Goal: Information Seeking & Learning: Learn about a topic

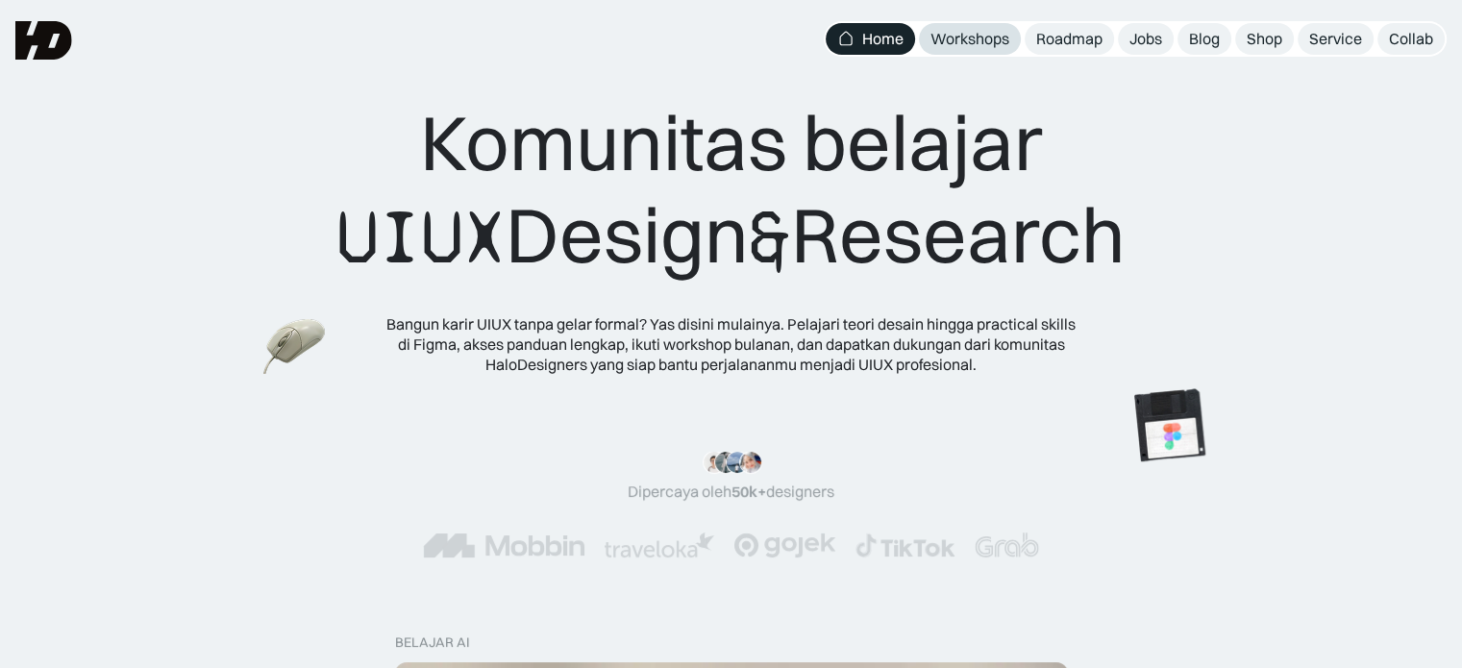
click at [990, 45] on div "Workshops" at bounding box center [969, 39] width 79 height 20
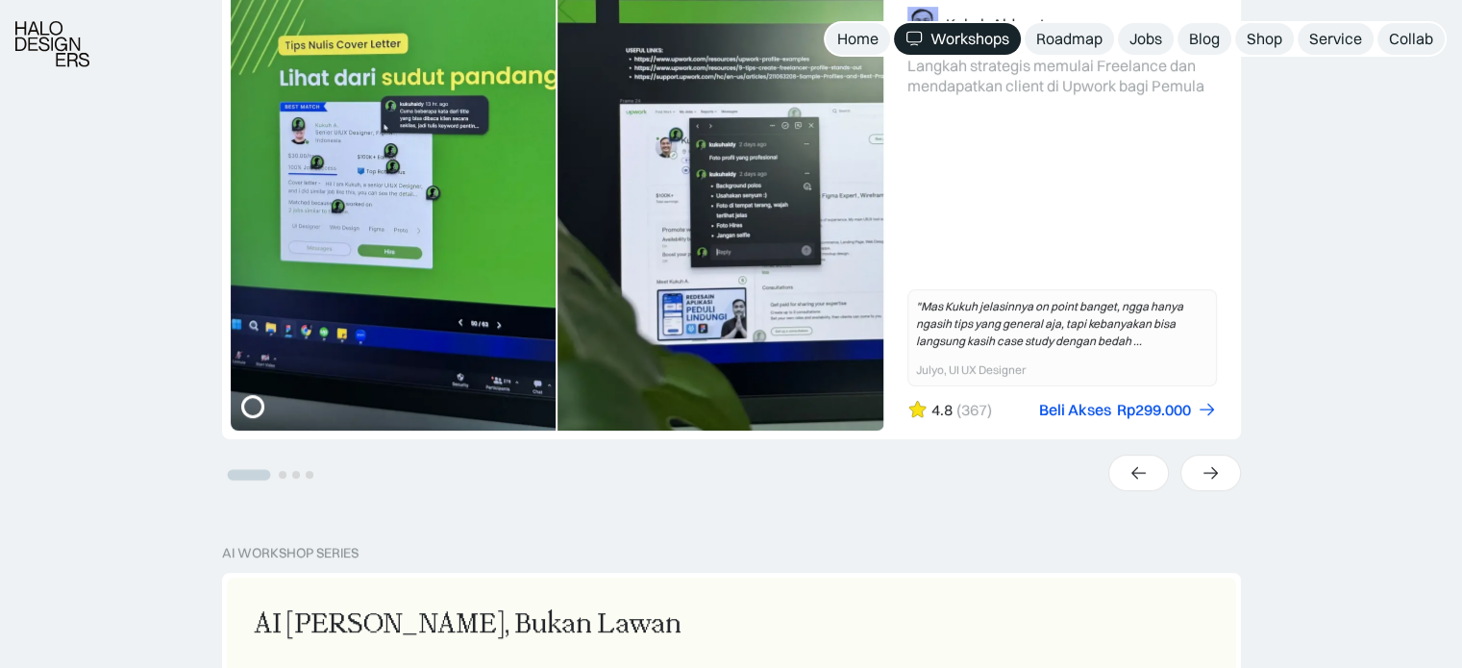
scroll to position [573, 0]
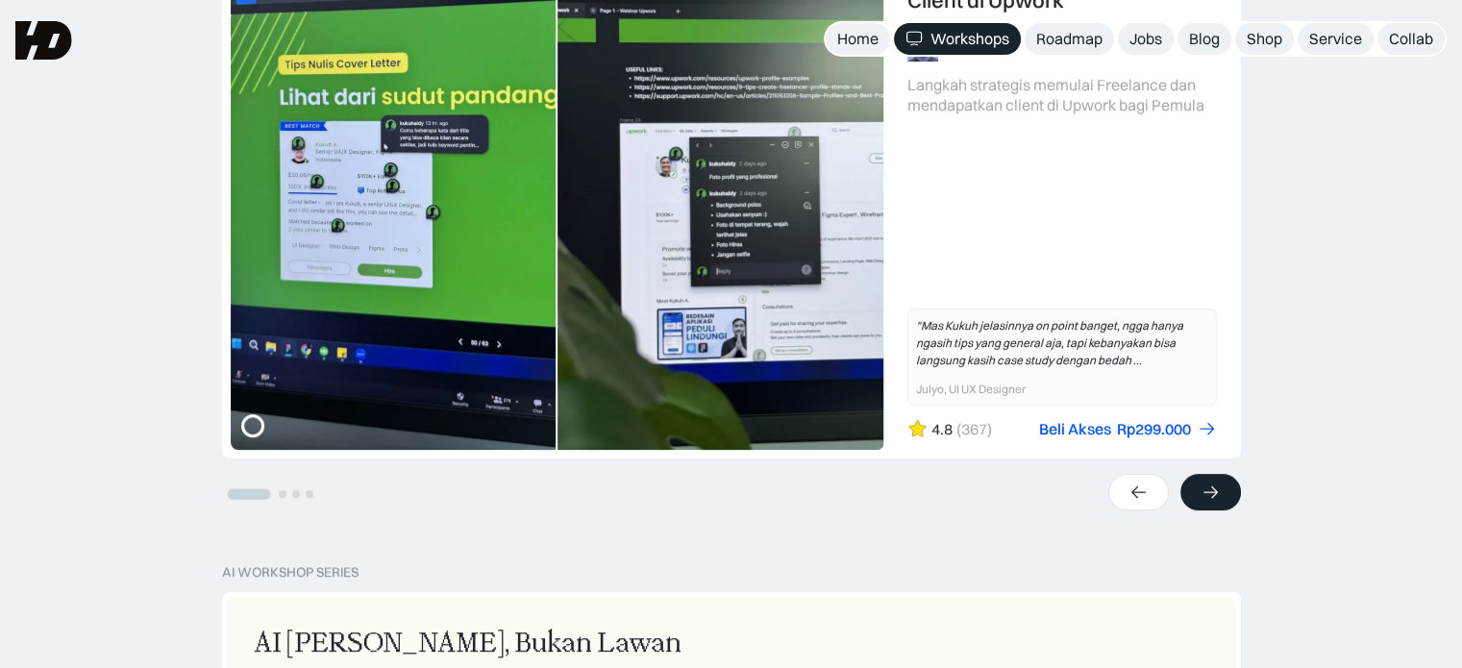
click at [1224, 495] on div at bounding box center [1210, 492] width 61 height 37
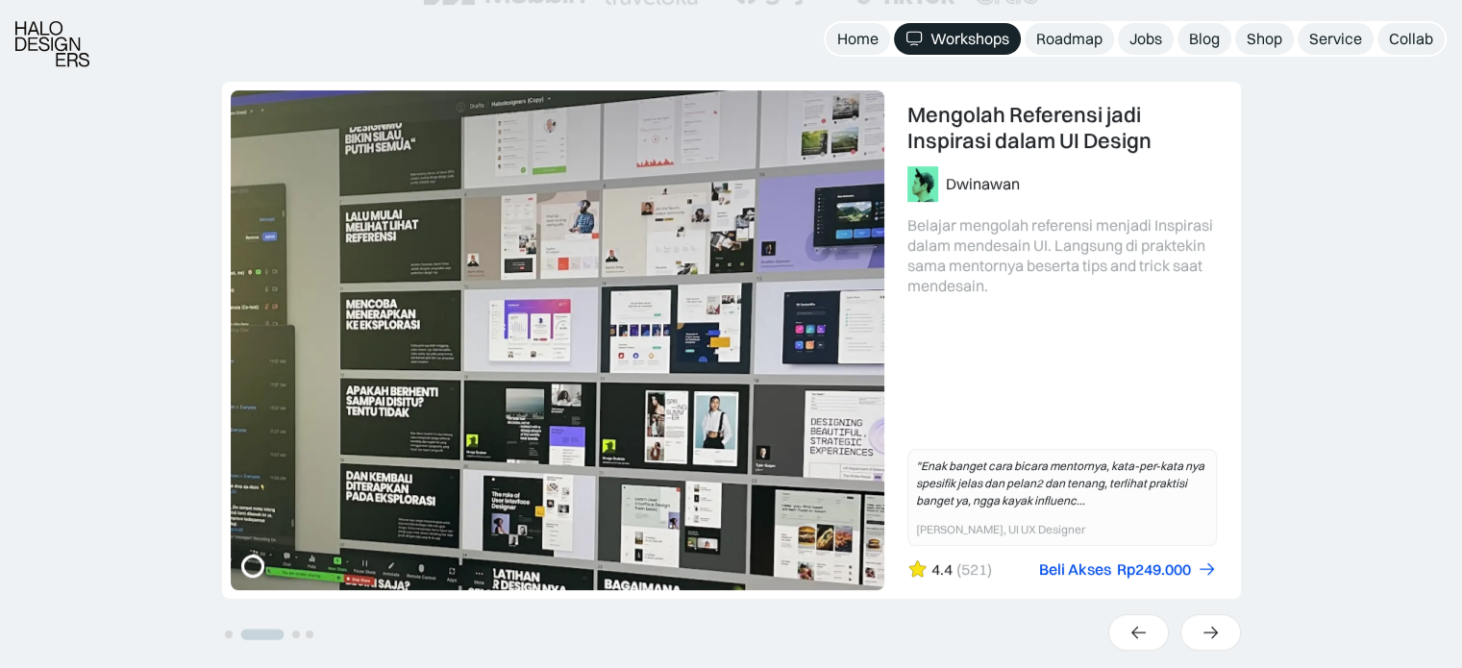
scroll to position [441, 0]
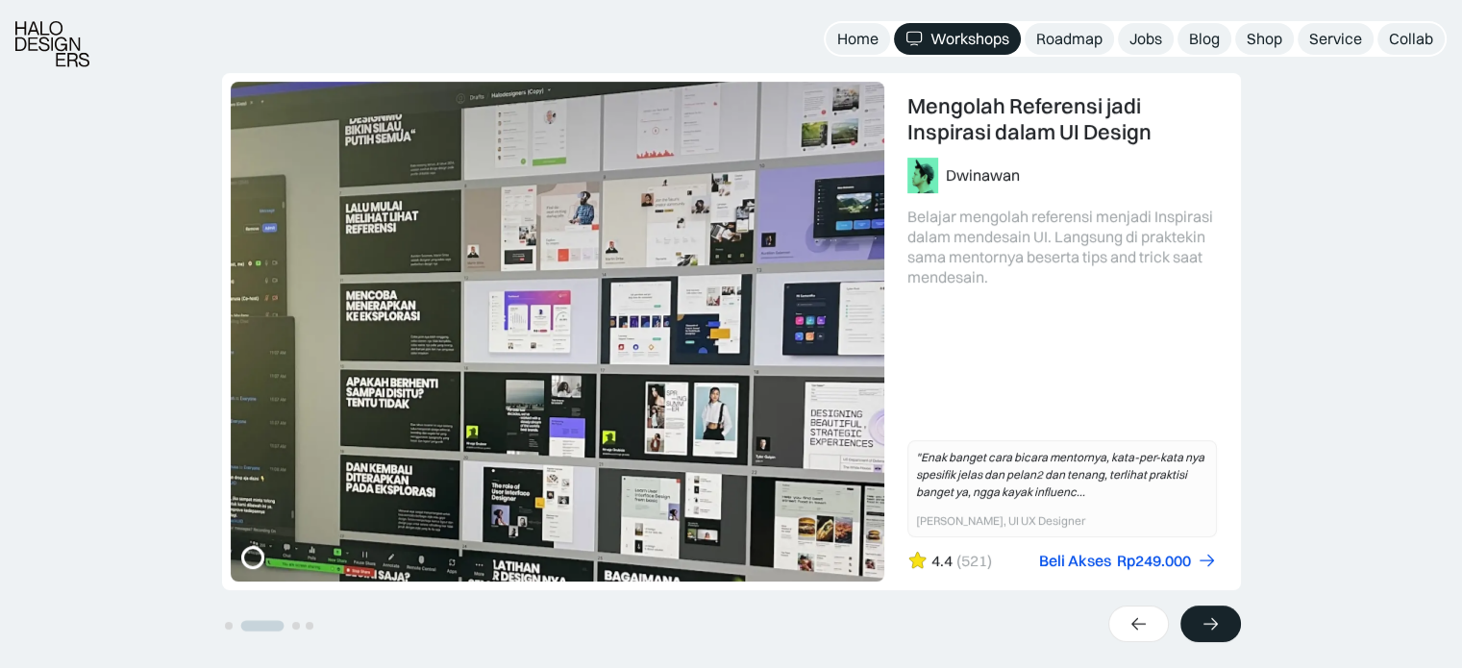
click at [1223, 615] on div at bounding box center [1210, 623] width 61 height 37
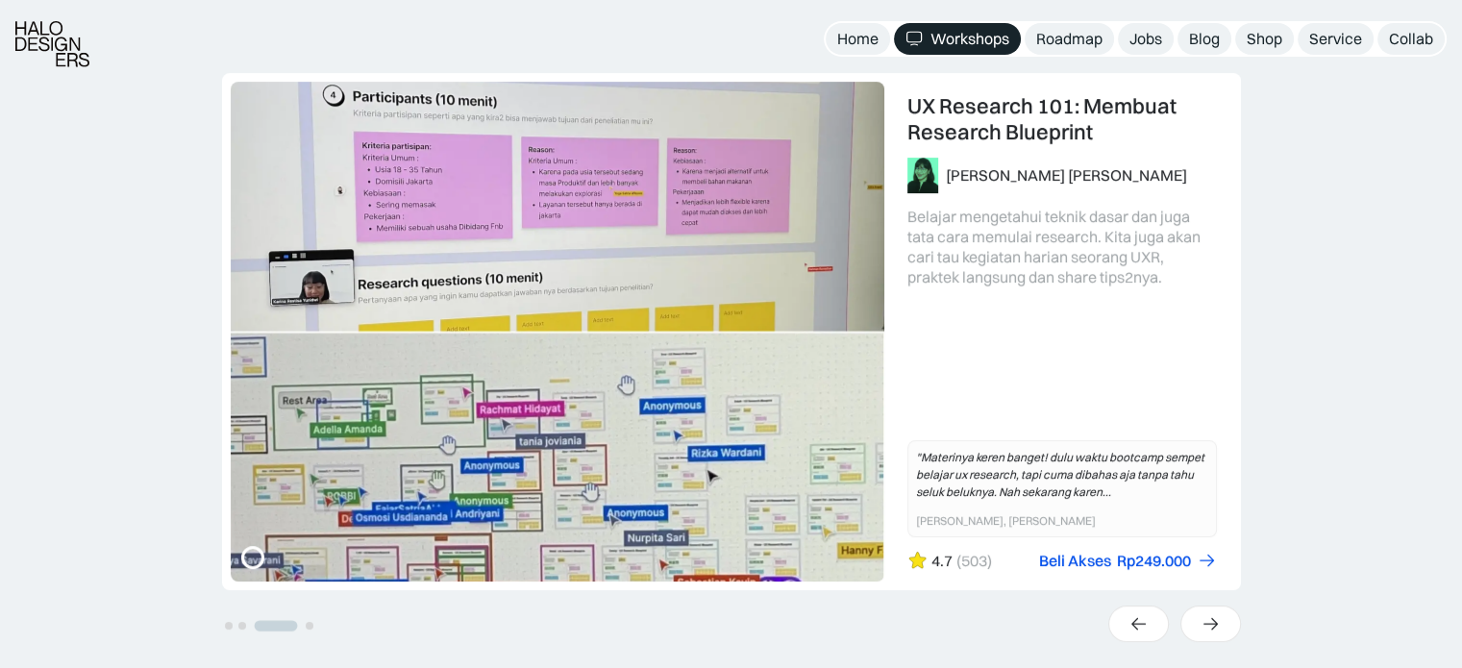
scroll to position [0, 0]
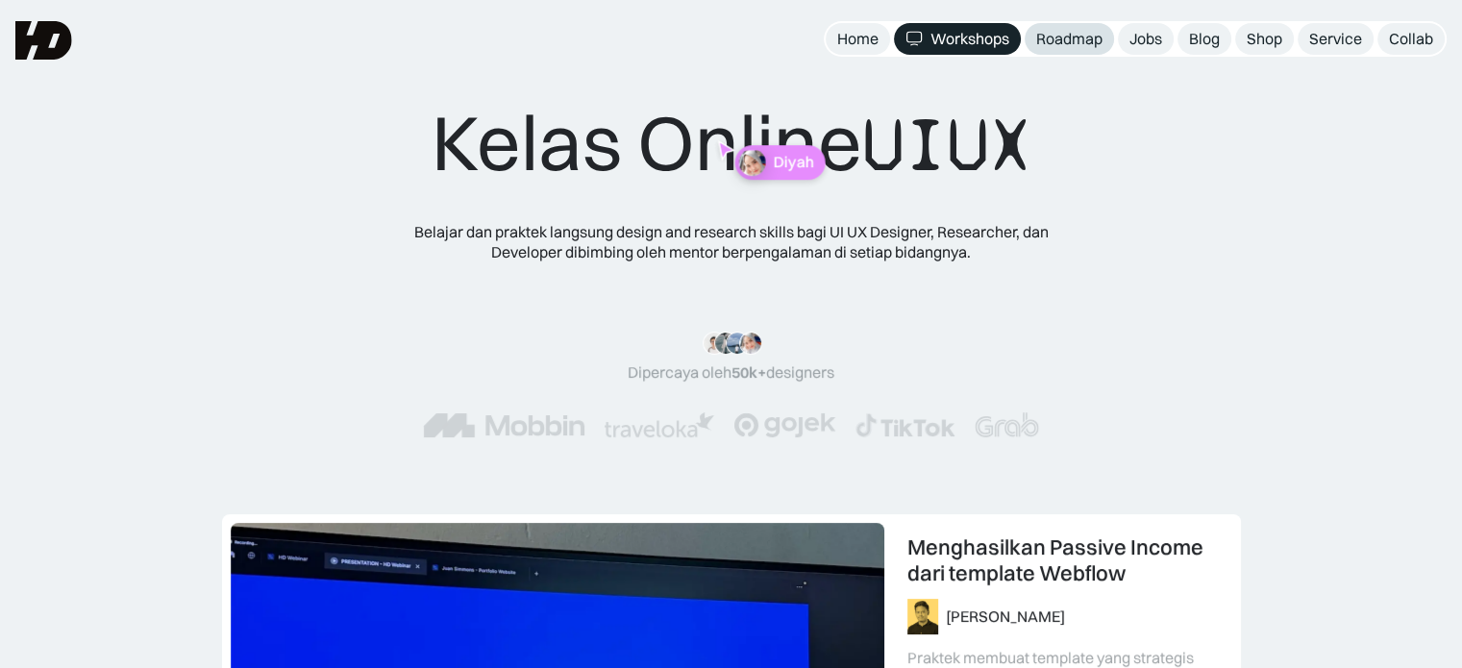
click at [1070, 37] on div "Roadmap" at bounding box center [1069, 39] width 66 height 20
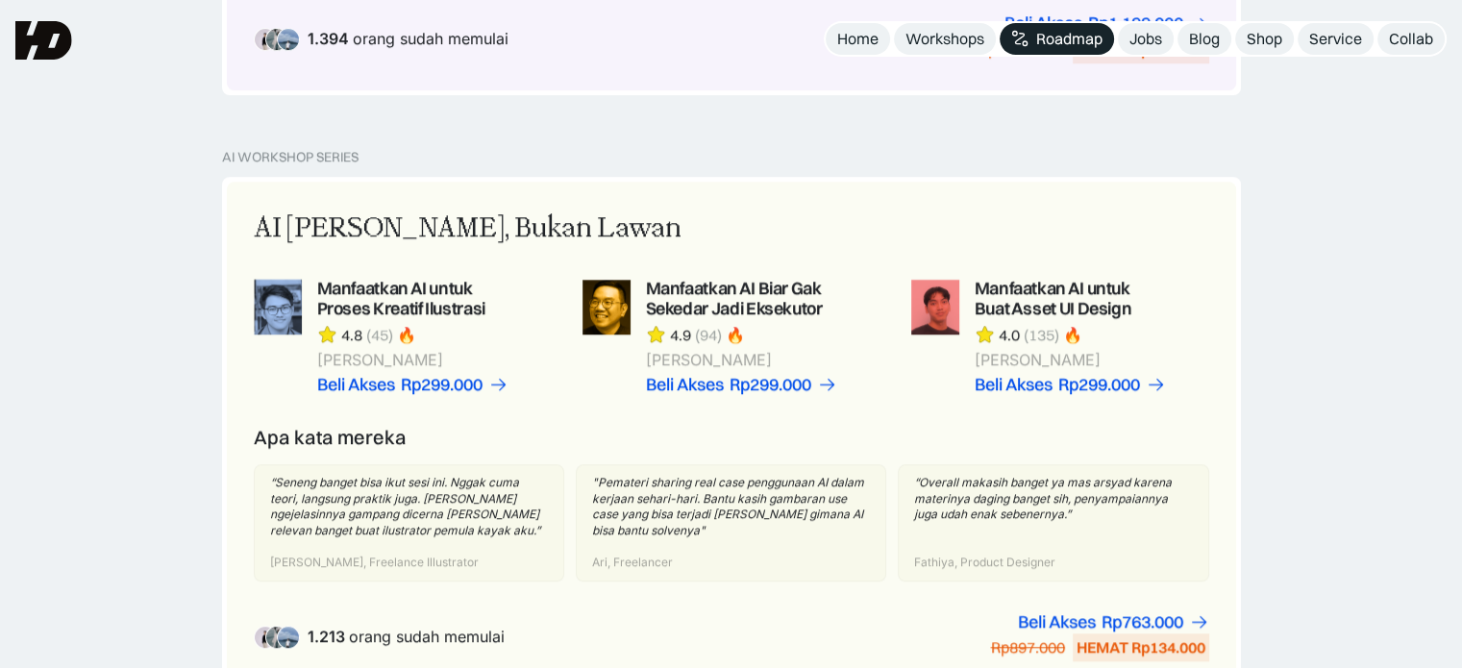
scroll to position [1169, 0]
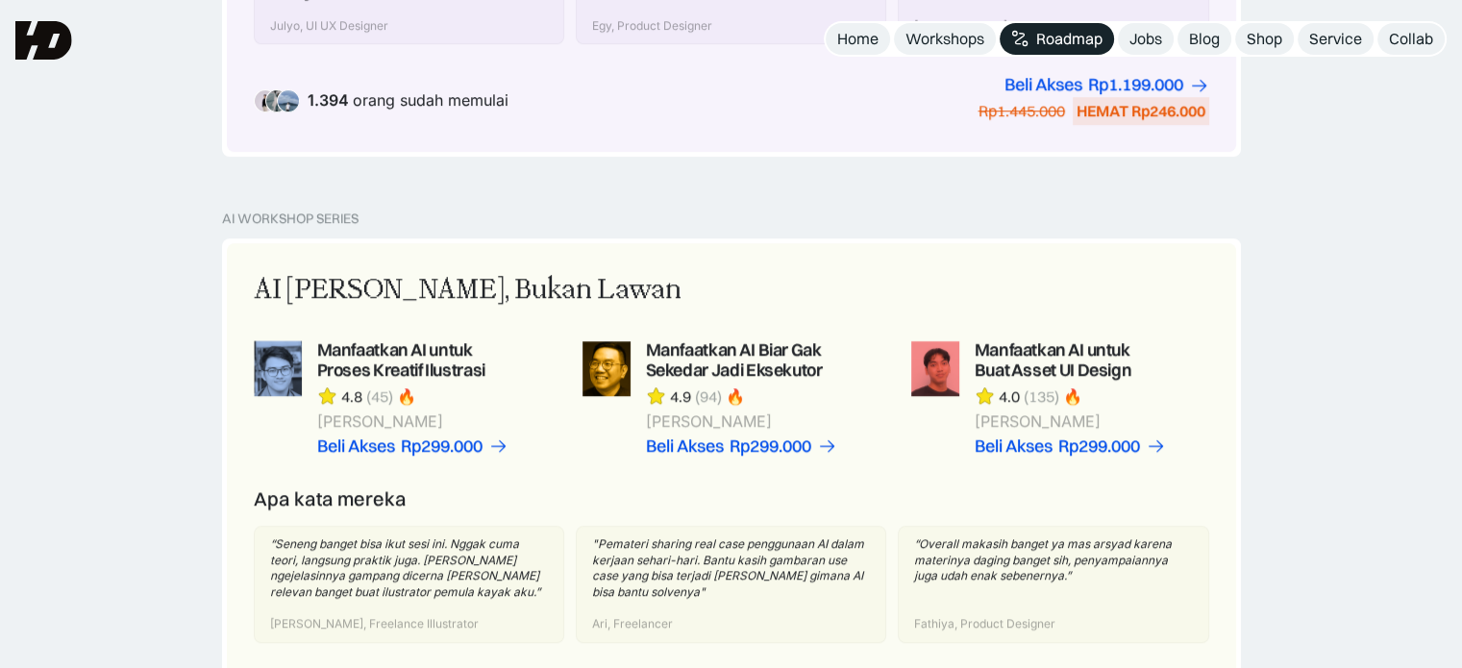
click at [1352, 210] on div "AI Workshop Series AI [PERSON_NAME], Bukan Lawan Manfaatkan AI untuk Proses Kre…" at bounding box center [731, 509] width 1462 height 598
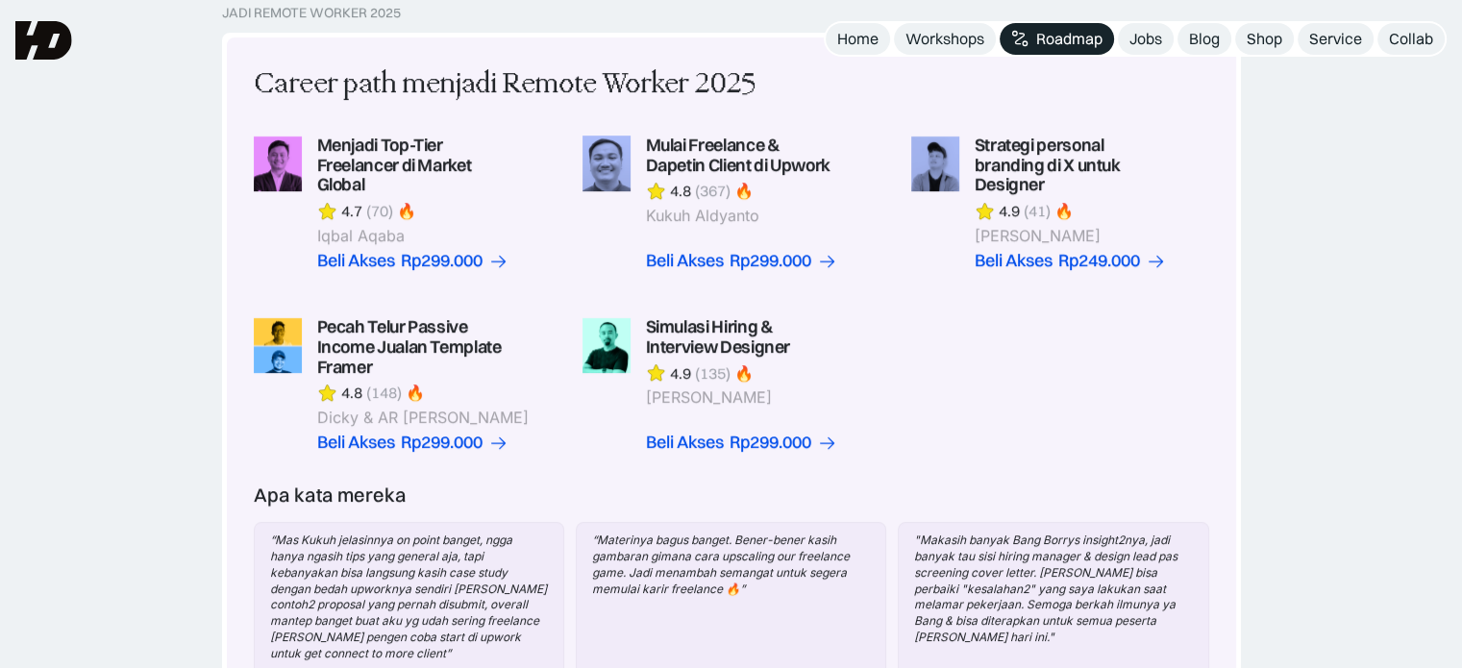
scroll to position [507, 0]
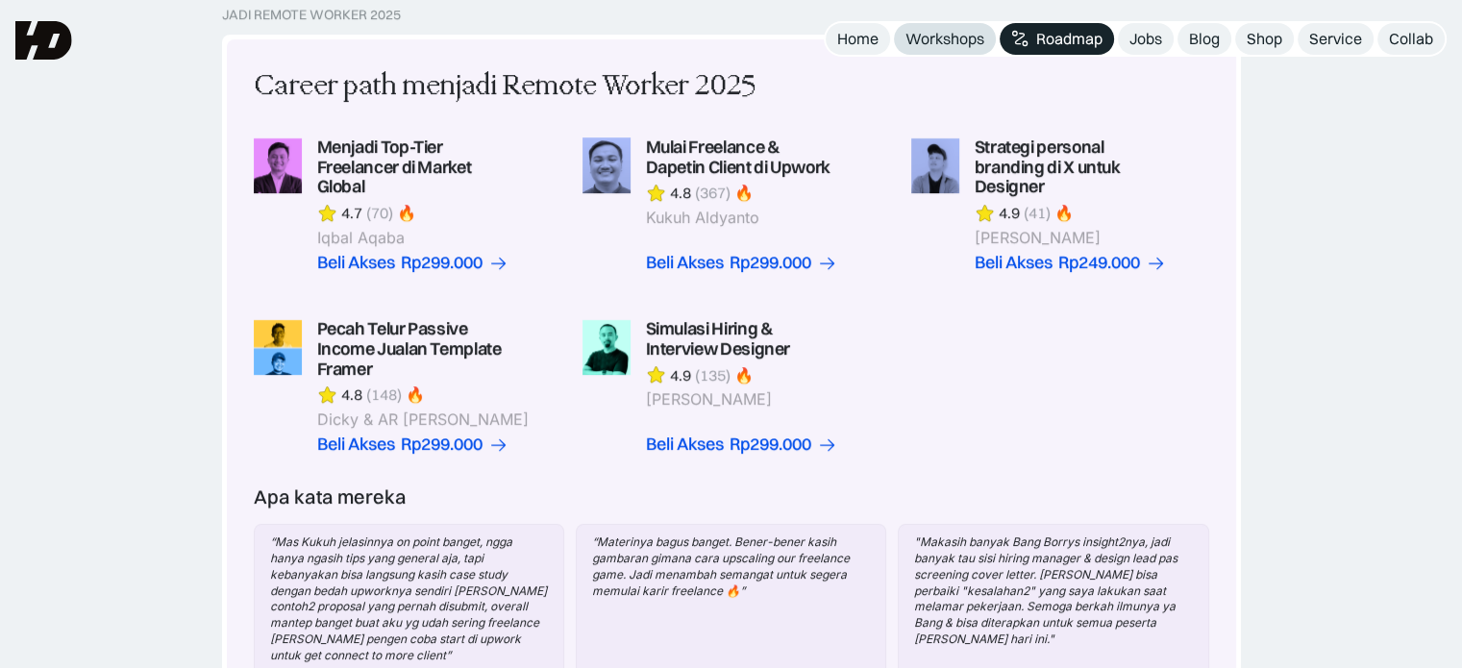
click at [974, 41] on div "Workshops" at bounding box center [944, 39] width 79 height 20
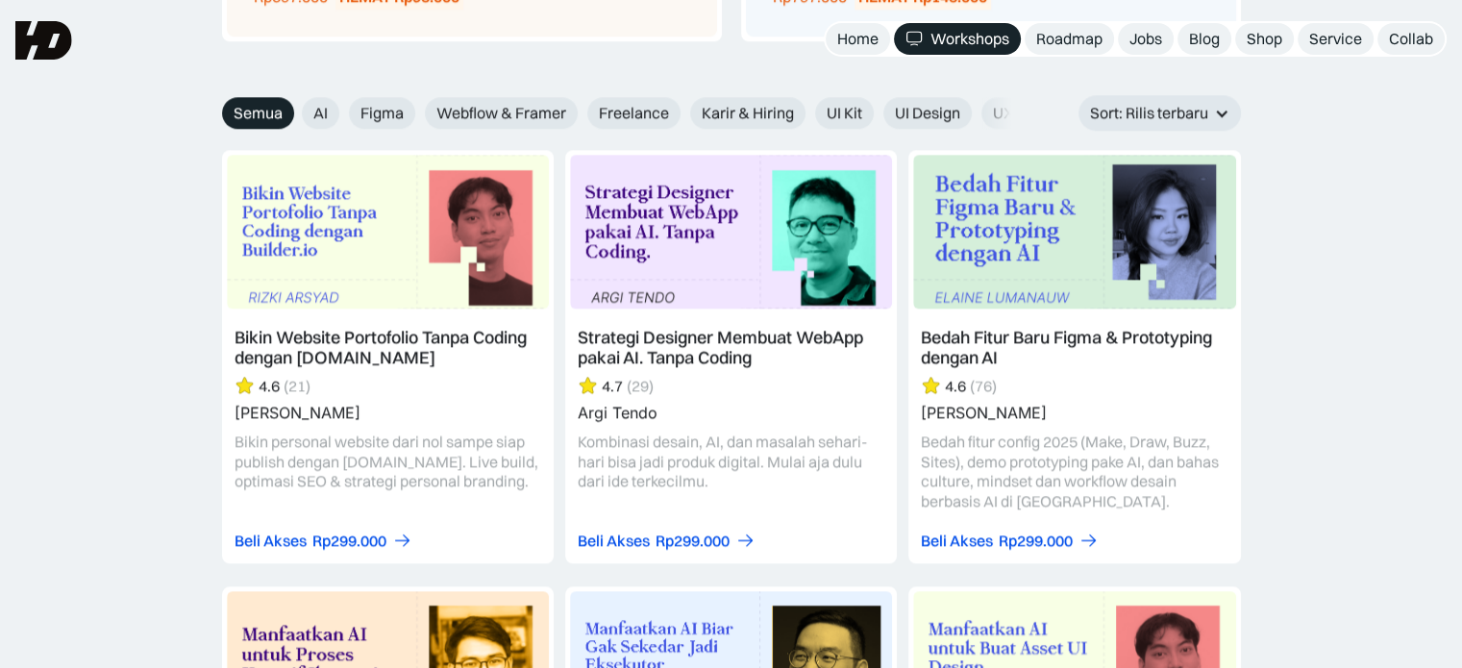
scroll to position [2114, 0]
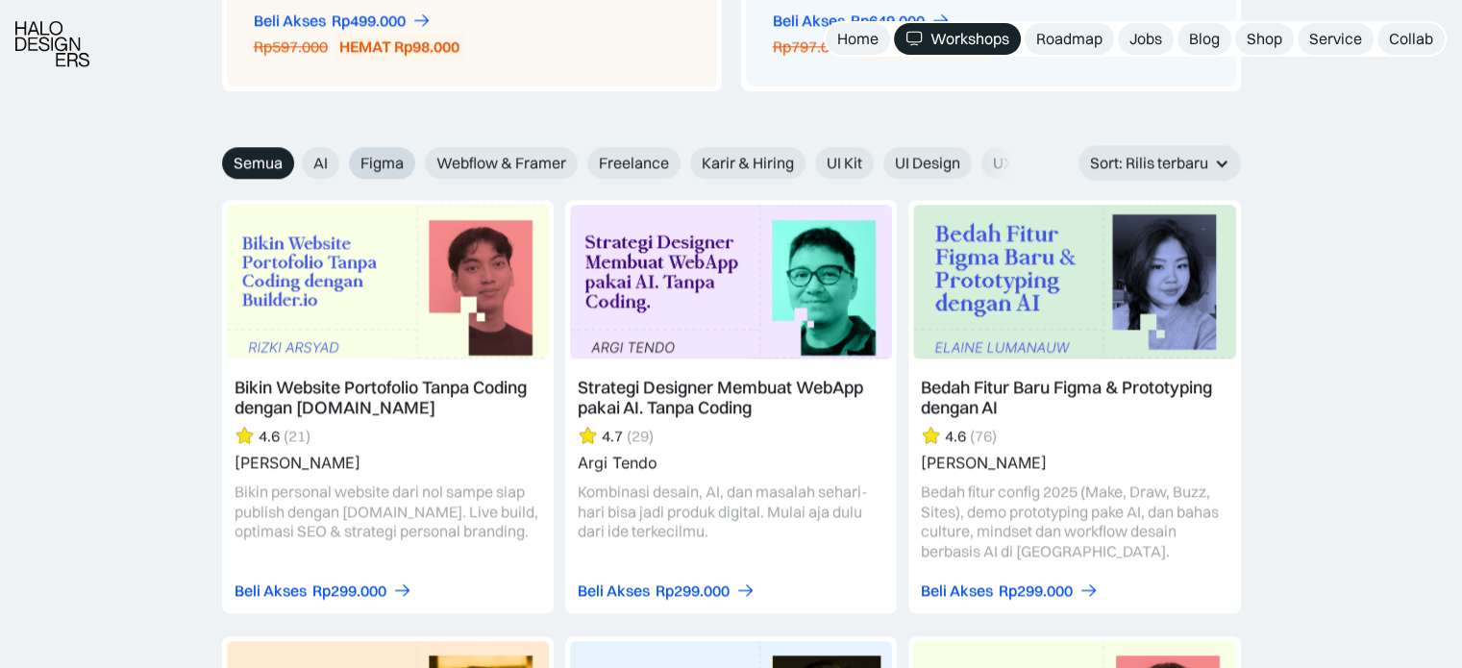
click at [400, 153] on span "Figma" at bounding box center [381, 163] width 43 height 20
click at [342, 151] on input "Figma" at bounding box center [336, 156] width 12 height 12
radio input "true"
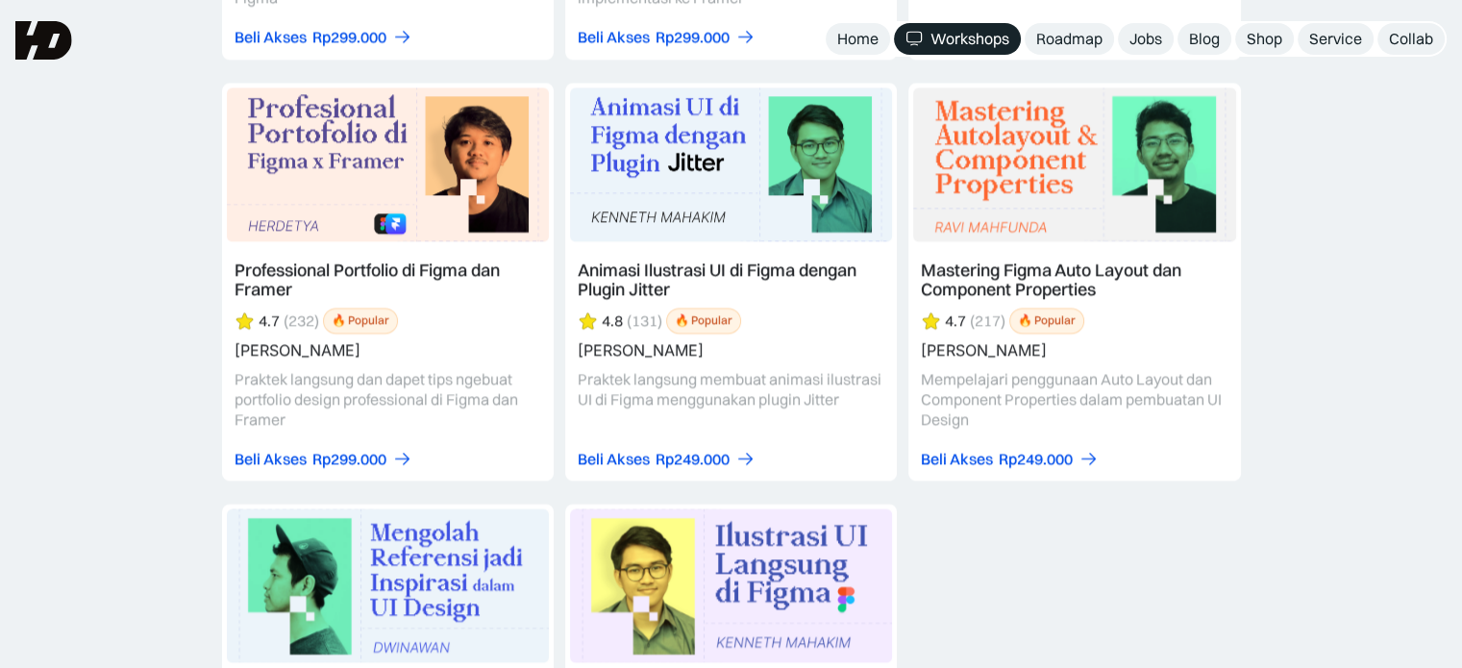
scroll to position [3074, 0]
drag, startPoint x: 176, startPoint y: 354, endPoint x: 172, endPoint y: 322, distance: 31.9
click at [172, 322] on div "Figma Semua AI Figma Webflow & Framer Freelance Karir & Hiring UI Kit UI Design…" at bounding box center [731, 108] width 1462 height 1847
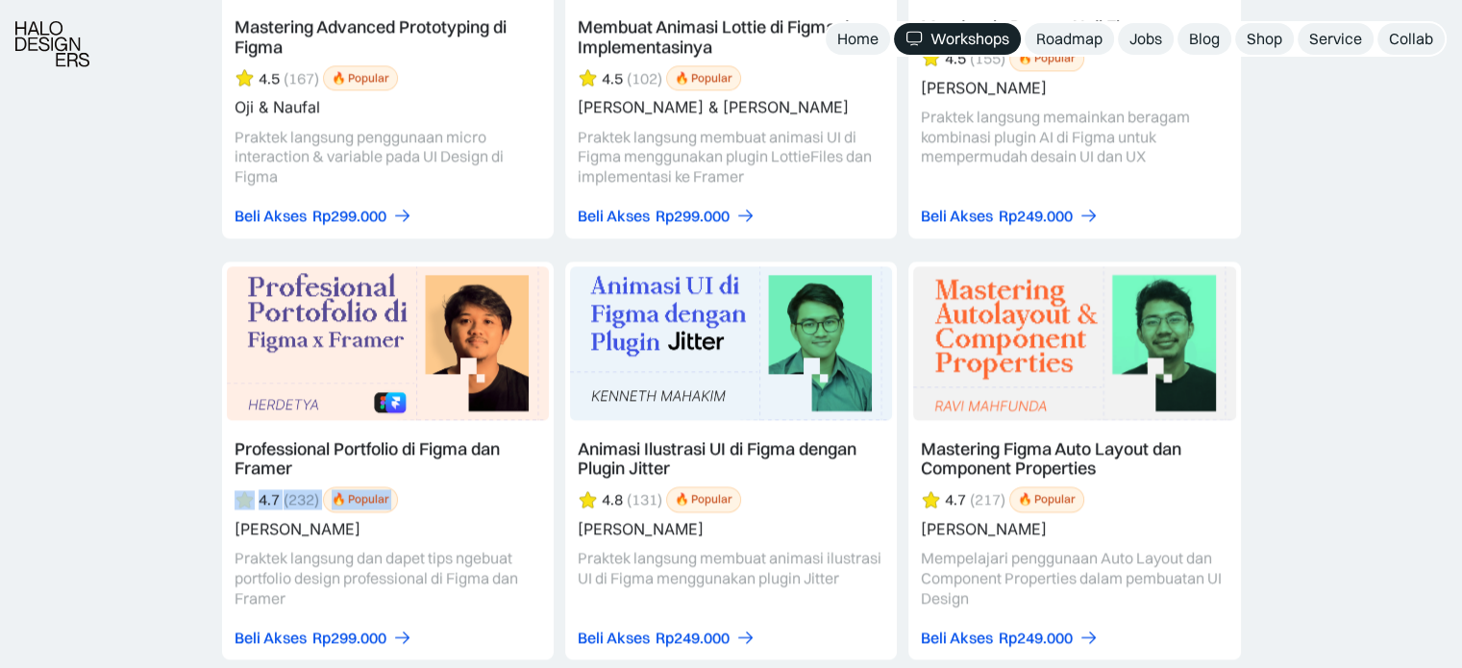
scroll to position [2895, 0]
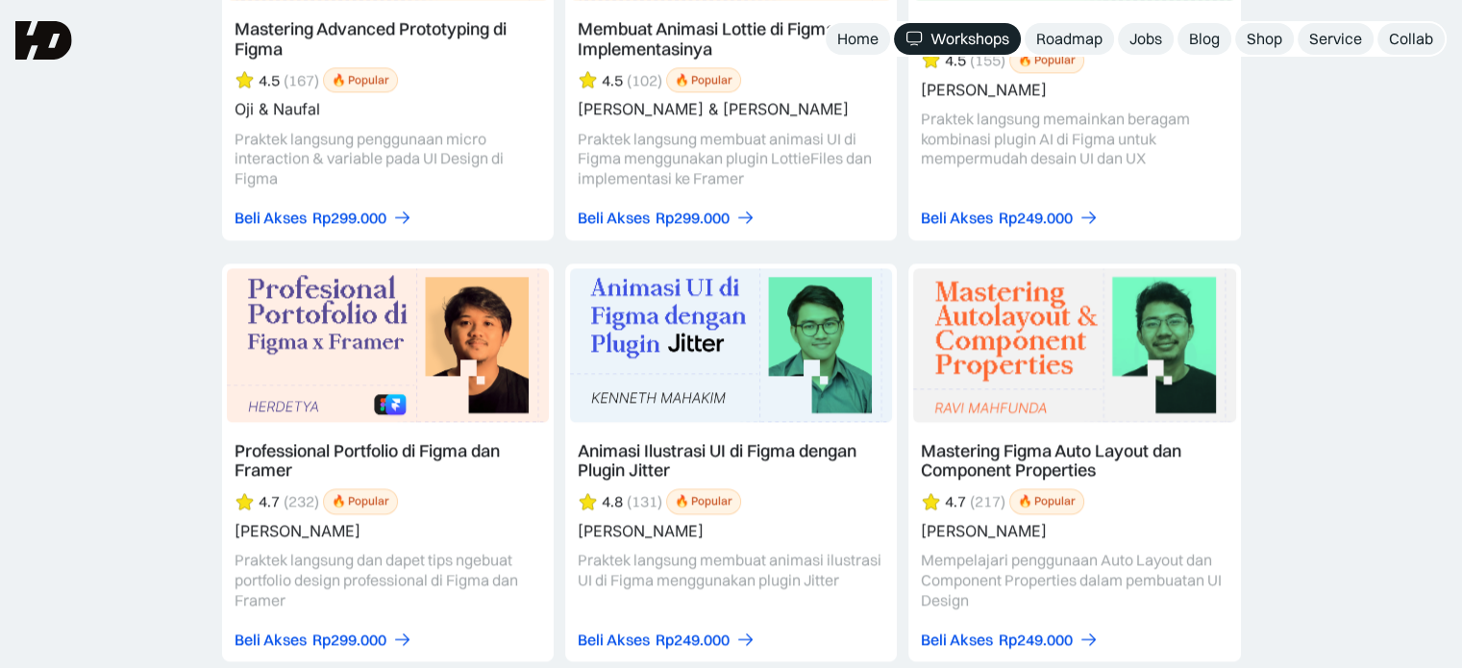
click at [189, 372] on div "Figma Semua AI Figma Webflow & Framer Freelance Karir & Hiring UI Kit UI Design…" at bounding box center [731, 288] width 1462 height 1847
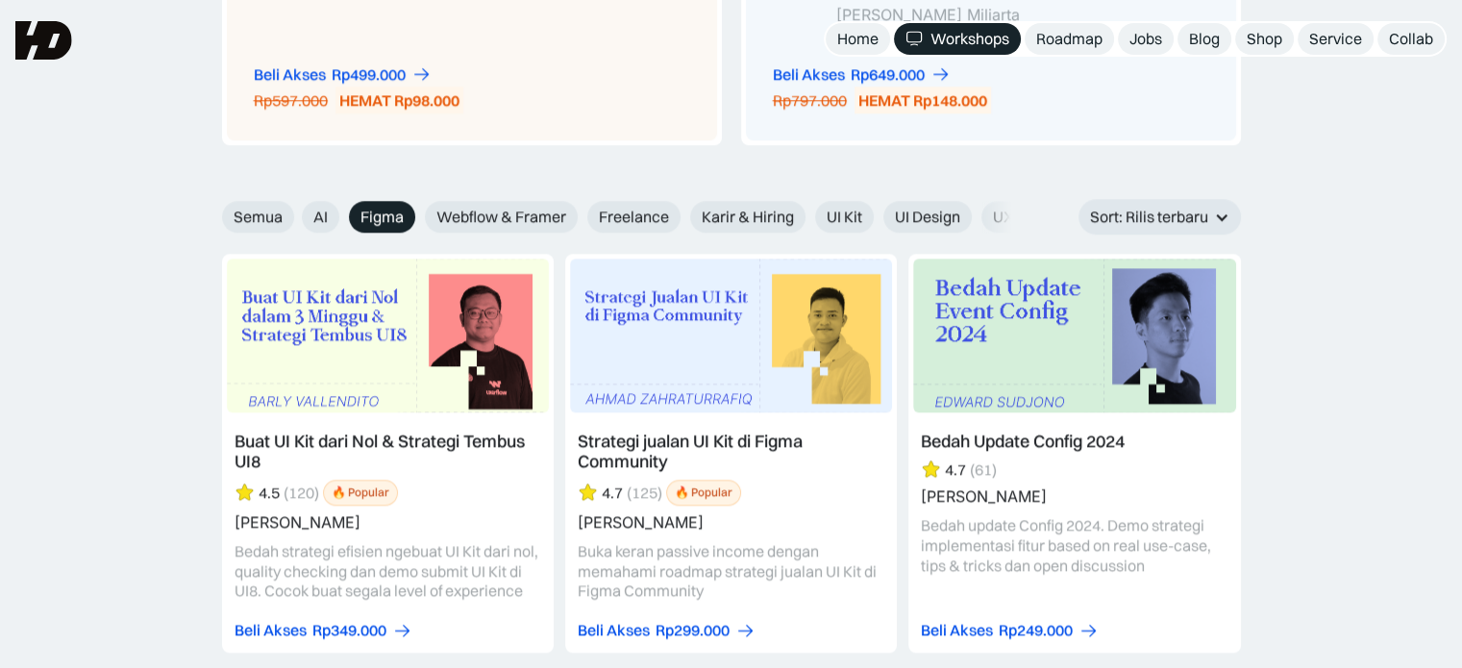
scroll to position [2060, 0]
click at [958, 218] on span "UI Design" at bounding box center [927, 217] width 65 height 20
click at [876, 216] on input "UI Design" at bounding box center [870, 210] width 12 height 12
radio input "true"
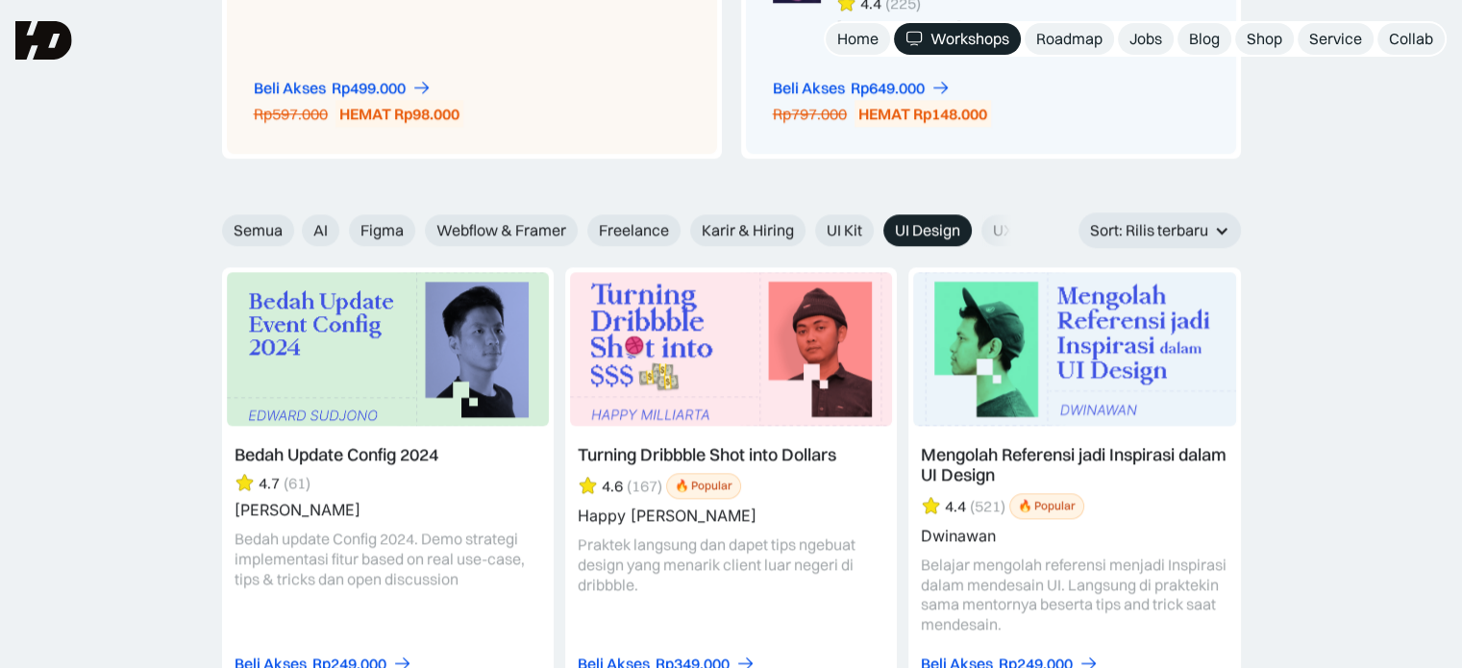
scroll to position [2045, 0]
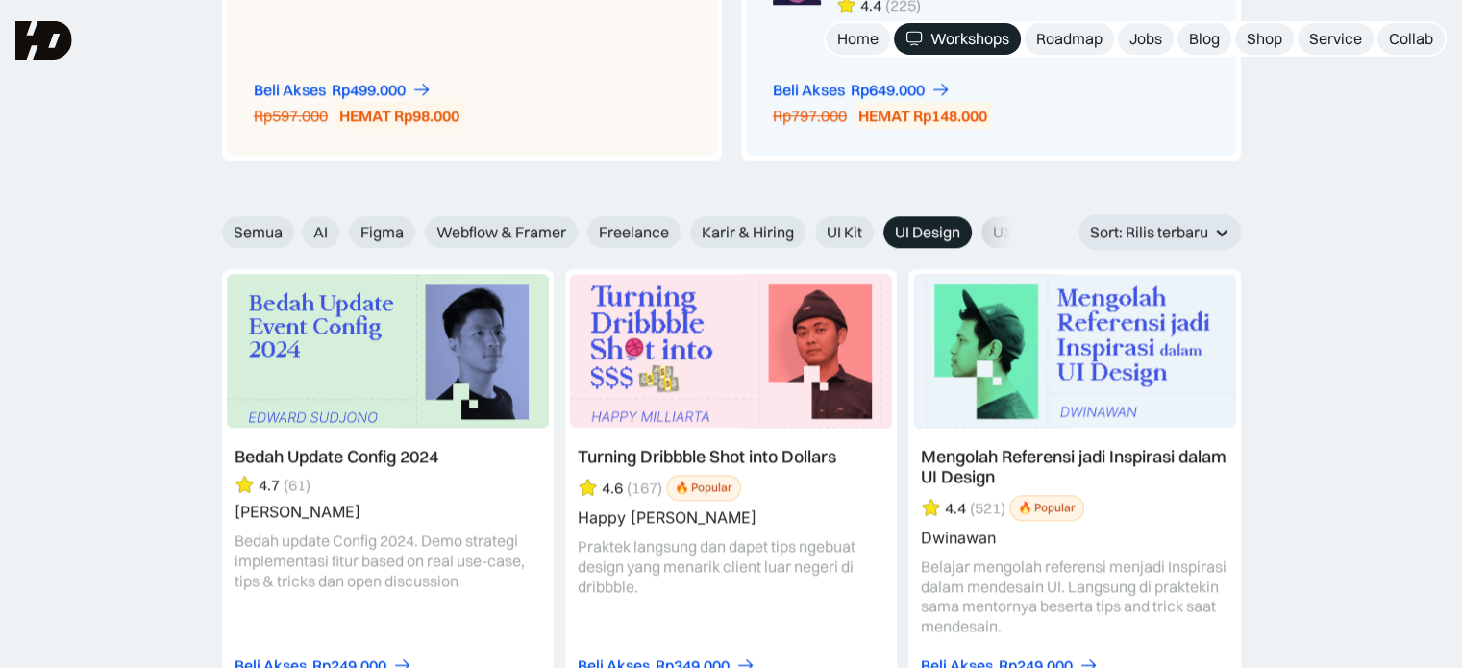
click at [1006, 230] on span "UX Design" at bounding box center [1028, 232] width 71 height 20
click at [974, 230] on input "UX Design" at bounding box center [968, 225] width 12 height 12
radio input "true"
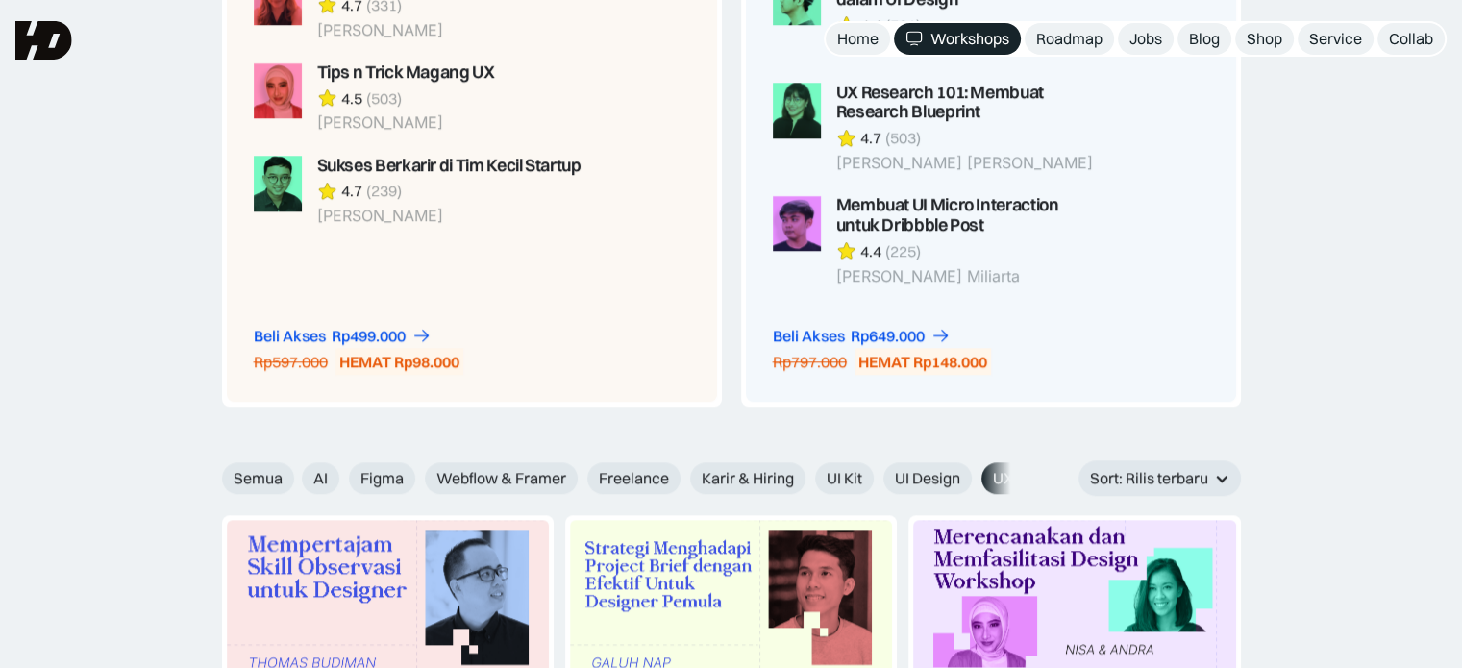
scroll to position [1795, 0]
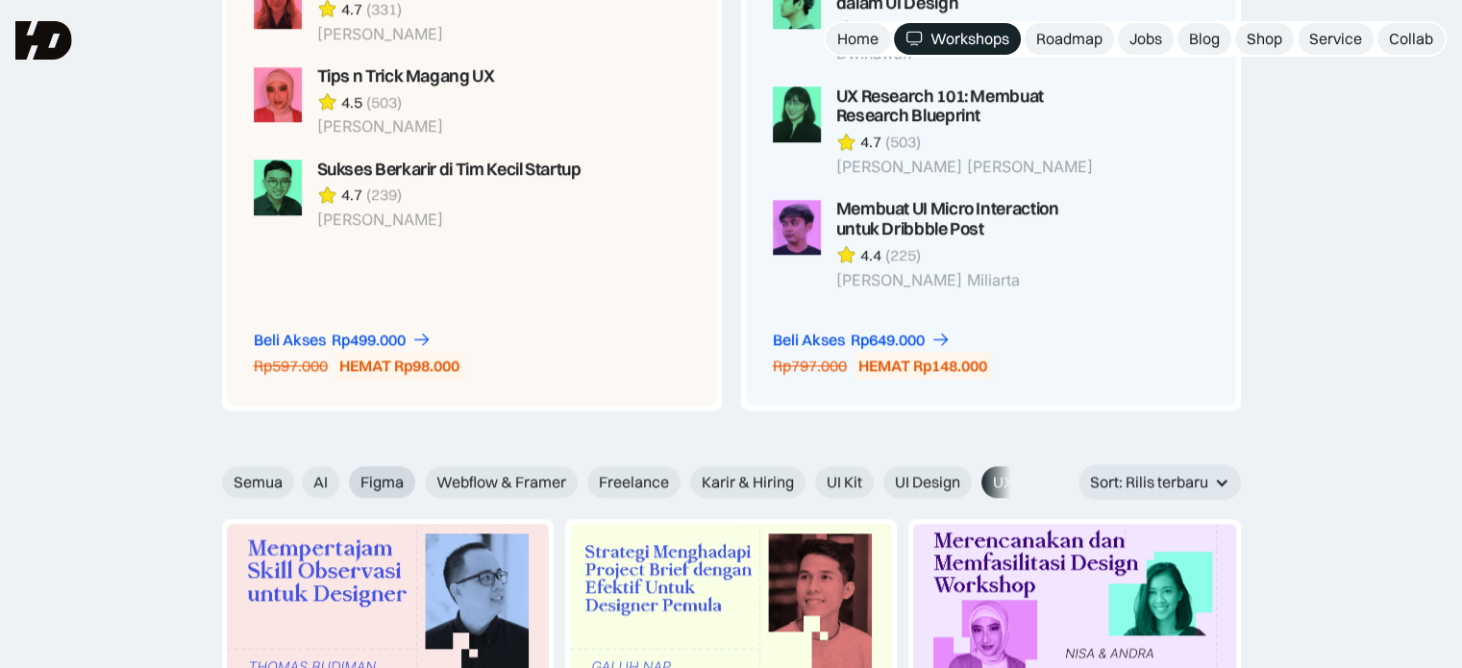
click at [358, 479] on label "Figma" at bounding box center [382, 482] width 66 height 32
click at [342, 479] on input "Figma" at bounding box center [336, 475] width 12 height 12
radio input "true"
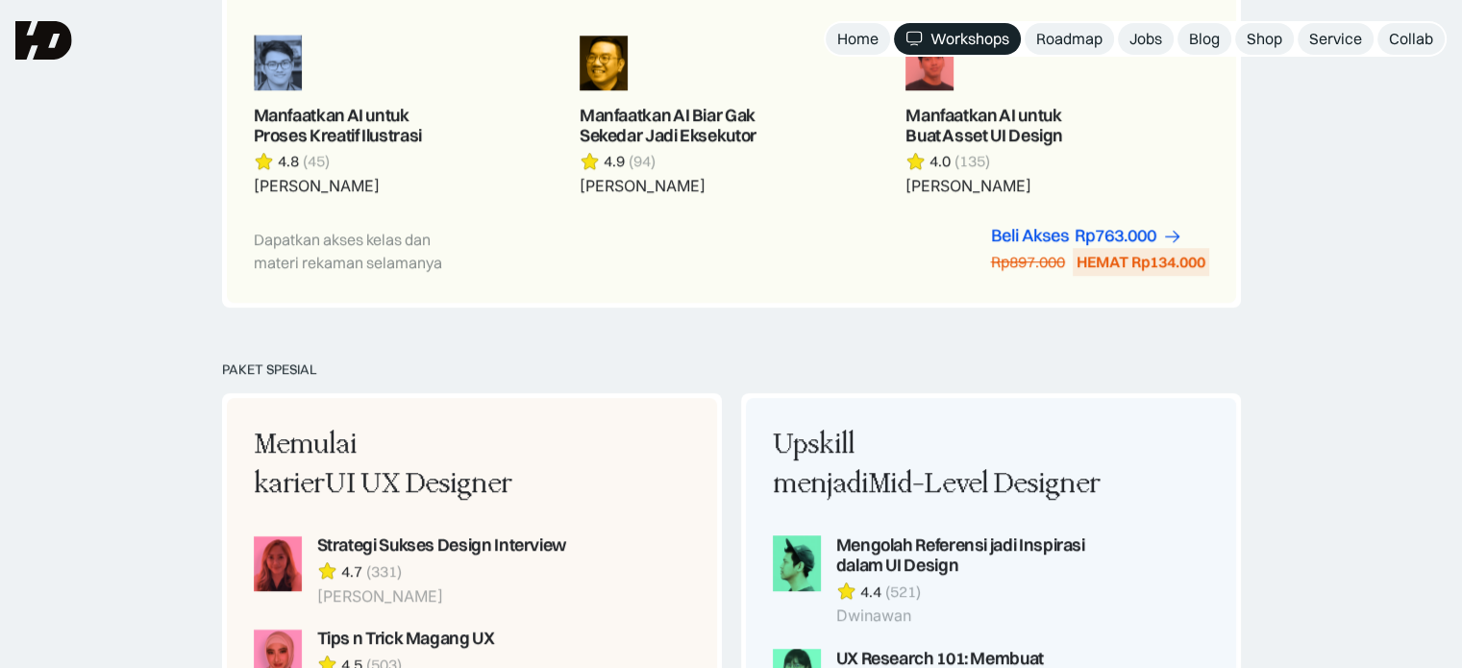
scroll to position [1230, 0]
